Goal: Transaction & Acquisition: Subscribe to service/newsletter

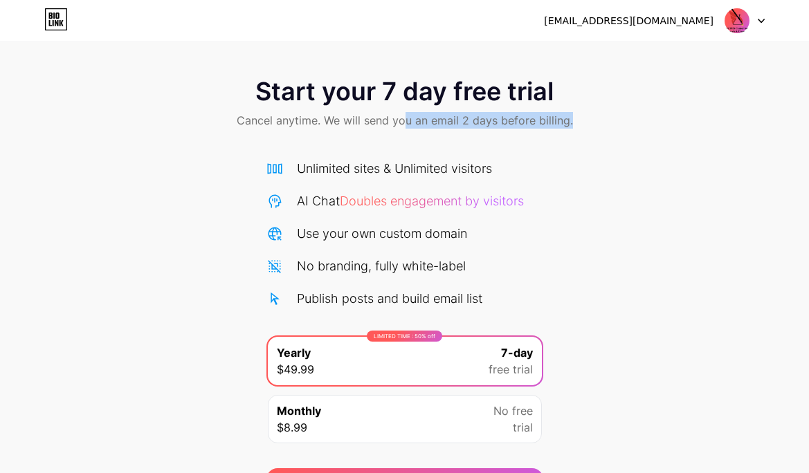
drag, startPoint x: 406, startPoint y: 118, endPoint x: 576, endPoint y: 117, distance: 169.6
click at [576, 117] on div "Start your 7 day free trial Cancel anytime. We will send you an email 2 days be…" at bounding box center [404, 105] width 809 height 82
click at [576, 116] on div "Start your 7 day free trial Cancel anytime. We will send you an email 2 days be…" at bounding box center [404, 105] width 809 height 82
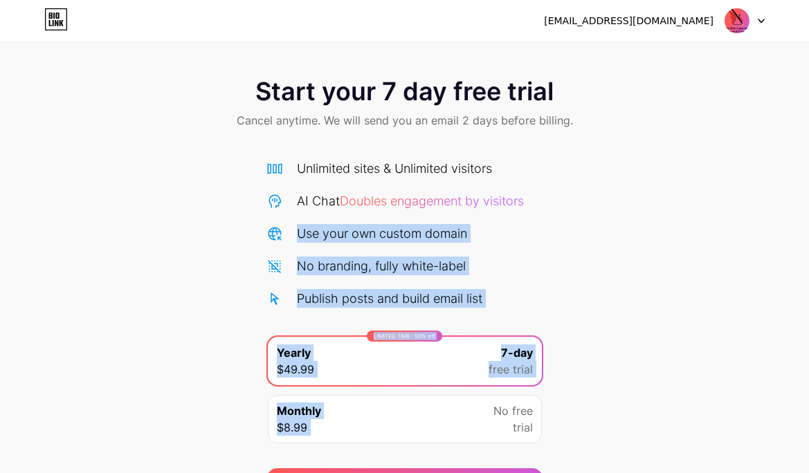
drag, startPoint x: 288, startPoint y: 226, endPoint x: 507, endPoint y: 393, distance: 275.5
click at [508, 395] on div "Unlimited sites & Unlimited visitors AI Chat Doubles engagement by visitors Use…" at bounding box center [404, 305] width 277 height 293
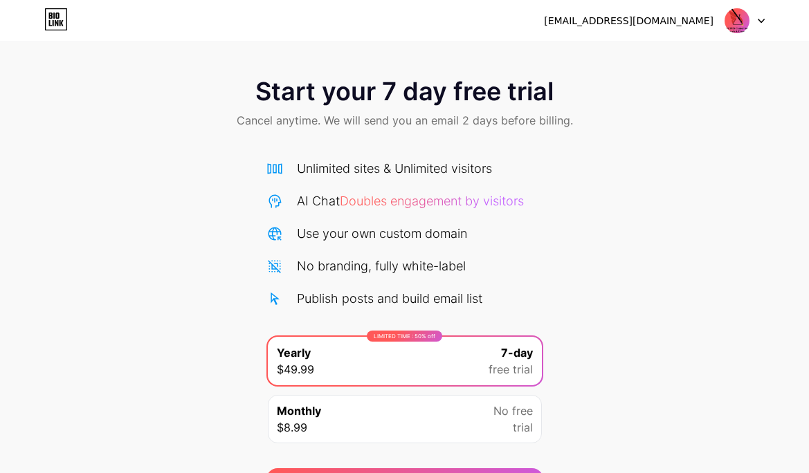
click at [555, 311] on div "Start your 7 day free trial Cancel anytime. We will send you an email 2 days be…" at bounding box center [404, 283] width 809 height 438
click at [748, 24] on img at bounding box center [737, 21] width 26 height 26
click at [761, 26] on div at bounding box center [745, 20] width 40 height 25
click at [60, 22] on icon at bounding box center [62, 23] width 4 height 6
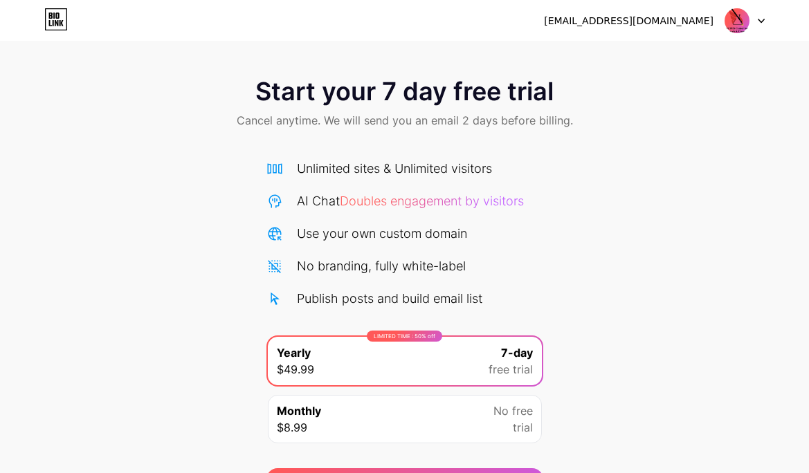
scroll to position [84, 0]
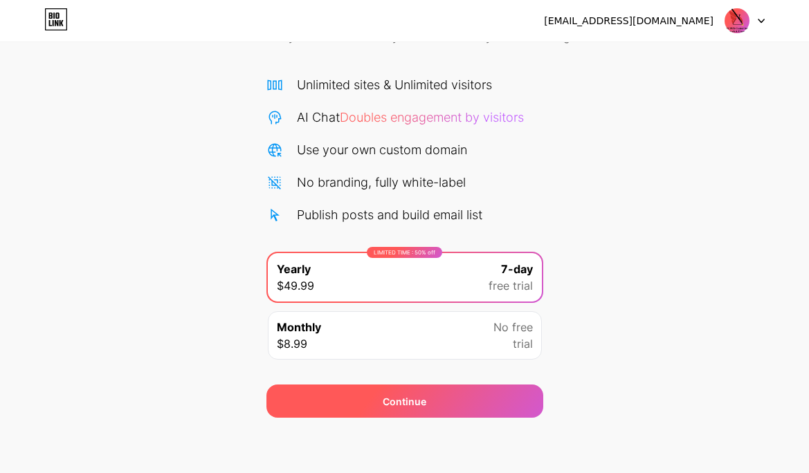
click at [388, 414] on div "Continue" at bounding box center [404, 401] width 277 height 33
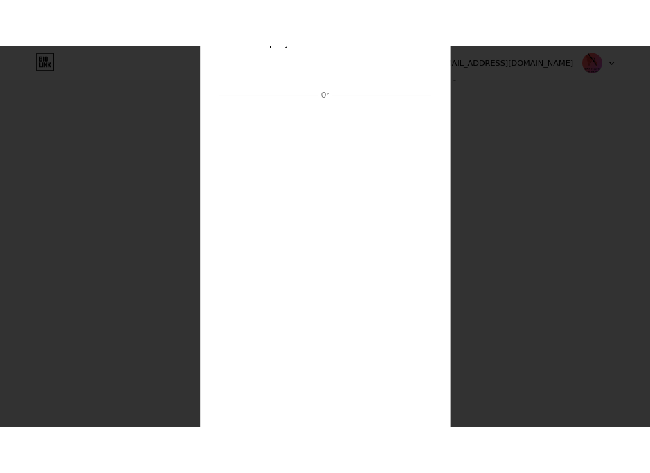
scroll to position [0, 0]
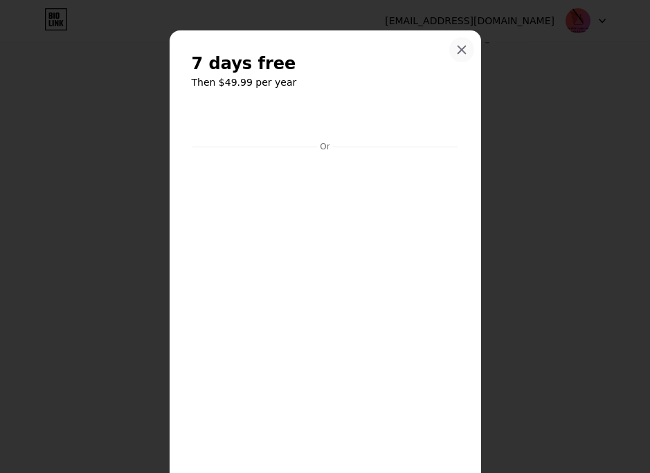
click at [456, 42] on div at bounding box center [461, 49] width 25 height 25
